Goal: Task Accomplishment & Management: Complete application form

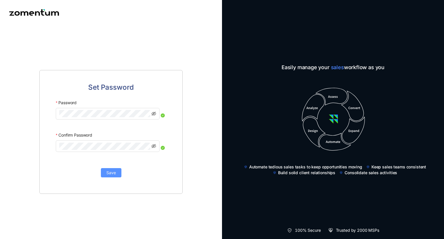
click at [117, 174] on button "Save" at bounding box center [111, 172] width 21 height 9
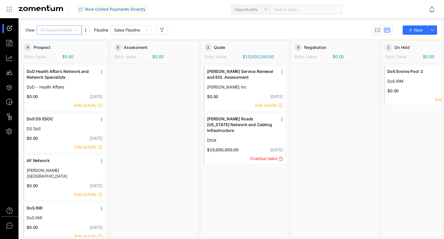
click at [78, 31] on span "All Opportunities" at bounding box center [59, 30] width 38 height 9
click at [360, 161] on div at bounding box center [335, 155] width 87 height 183
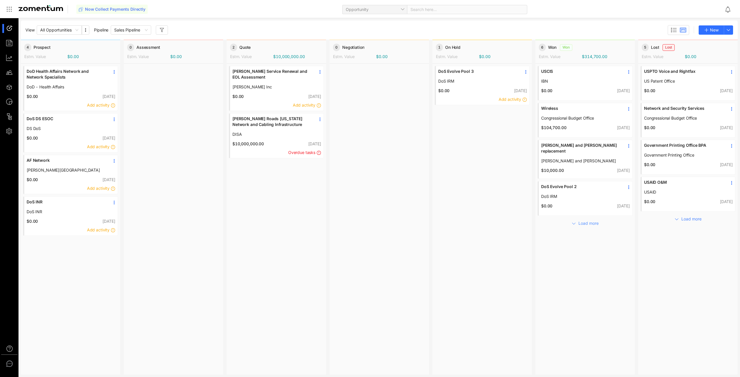
click at [444, 224] on icon "button" at bounding box center [574, 224] width 5 height 5
click at [444, 220] on icon "button" at bounding box center [677, 219] width 5 height 5
click at [58, 92] on div "DoD Health Affairs Network and Network Specialists DoD - Health Affairs" at bounding box center [70, 79] width 93 height 26
